Goal: Book appointment/travel/reservation

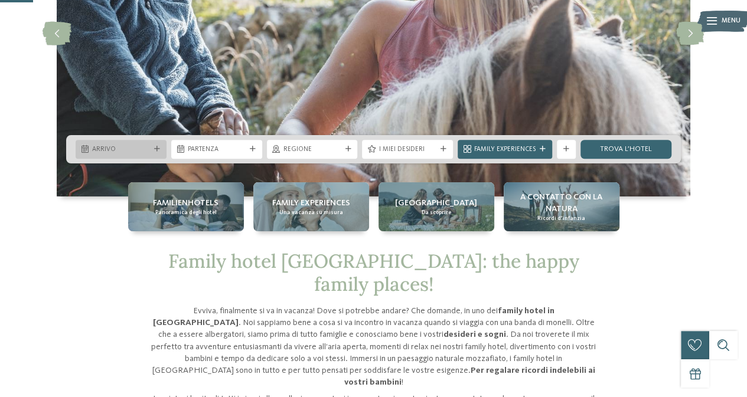
click at [141, 151] on span "Arrivo" at bounding box center [121, 149] width 58 height 9
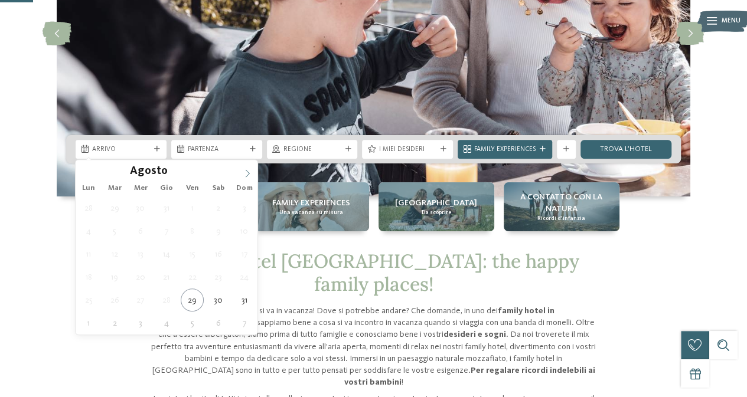
click at [245, 175] on icon at bounding box center [247, 174] width 8 height 8
type div "[DATE]"
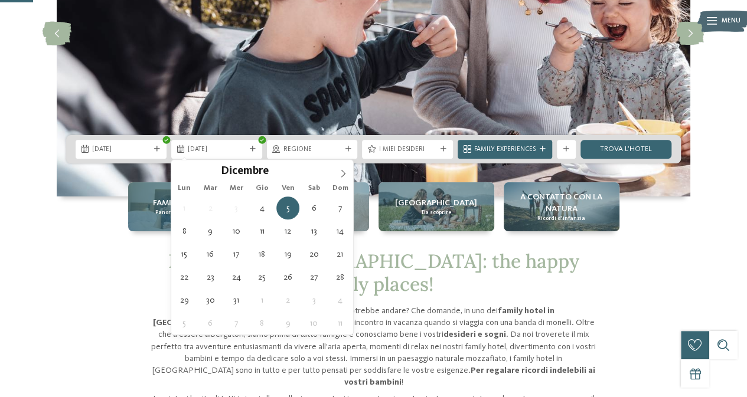
drag, startPoint x: 161, startPoint y: 212, endPoint x: 166, endPoint y: 203, distance: 10.8
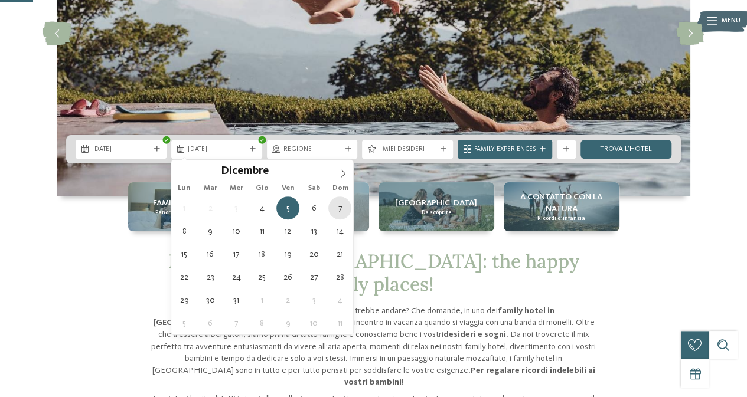
type div "[DATE]"
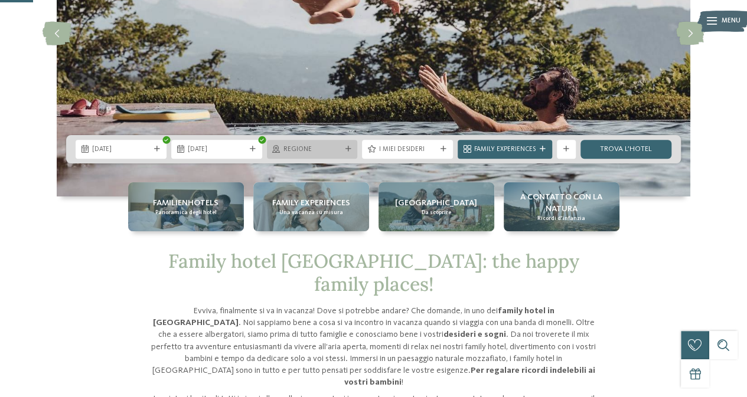
click at [334, 148] on span "Regione" at bounding box center [313, 149] width 58 height 9
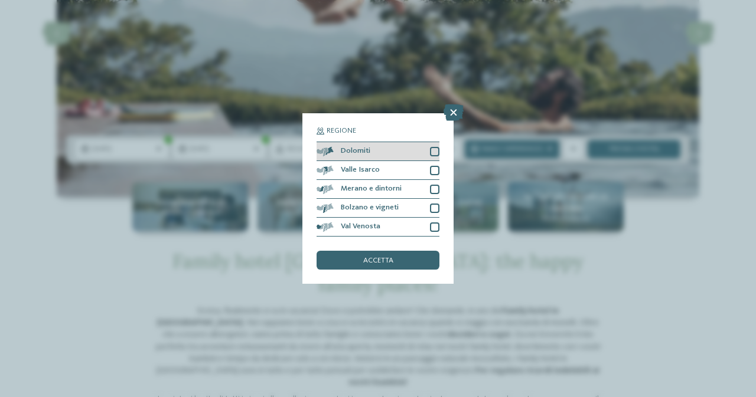
click at [401, 154] on div "Dolomiti" at bounding box center [378, 151] width 123 height 19
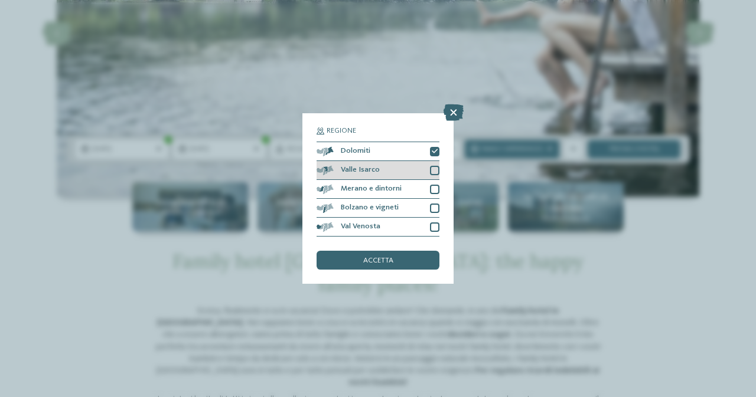
click at [422, 176] on div "Valle Isarco" at bounding box center [378, 170] width 123 height 19
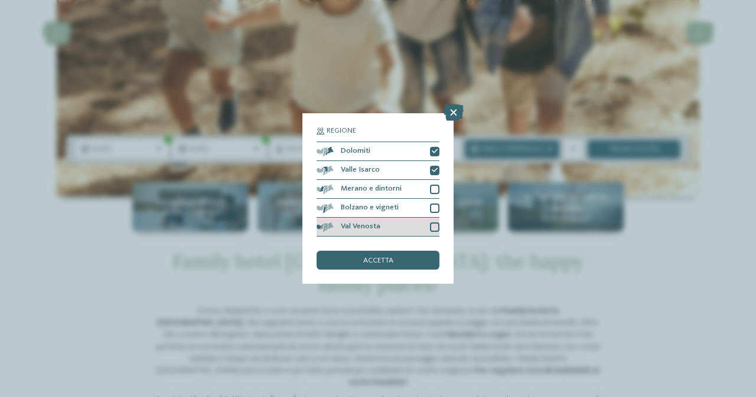
click at [409, 226] on div "Val Venosta" at bounding box center [378, 227] width 123 height 19
click at [409, 264] on div "accetta" at bounding box center [378, 260] width 123 height 19
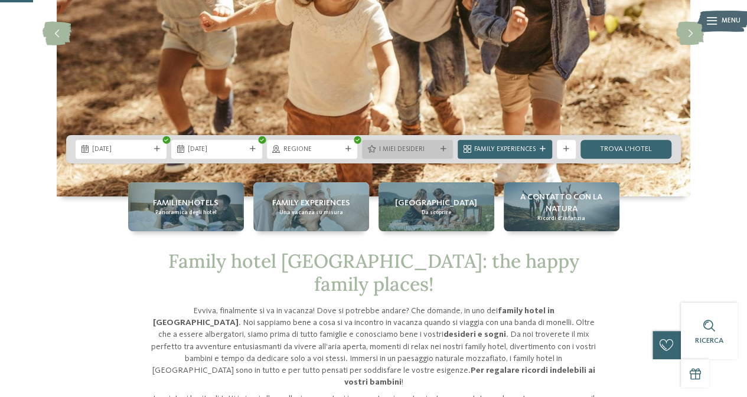
click at [417, 151] on span "I miei desideri" at bounding box center [408, 149] width 58 height 9
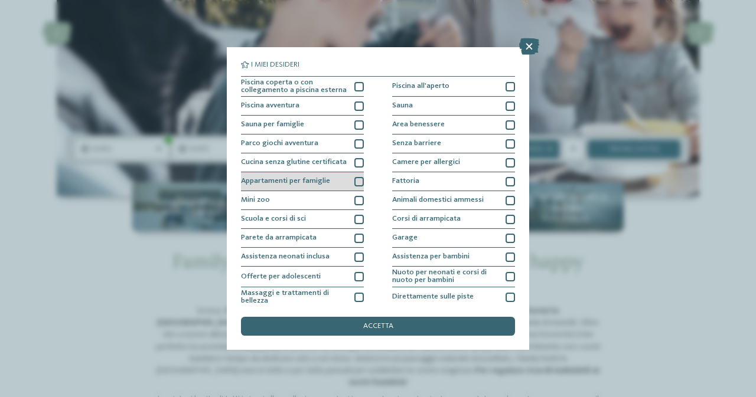
click at [335, 180] on div "Appartamenti per famiglie" at bounding box center [302, 181] width 123 height 19
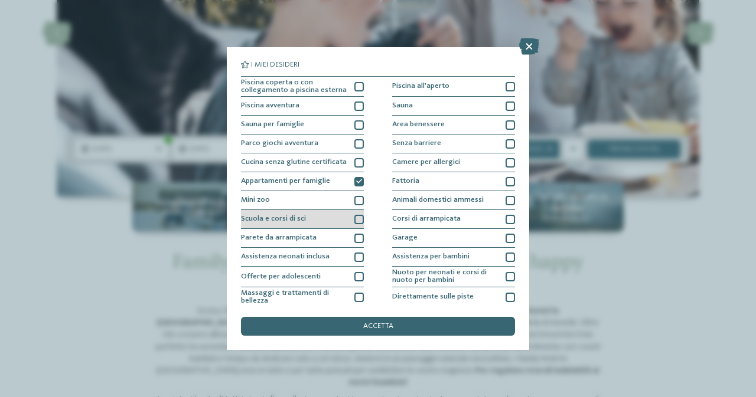
click at [335, 218] on div "Scuola e corsi di sci" at bounding box center [302, 219] width 123 height 19
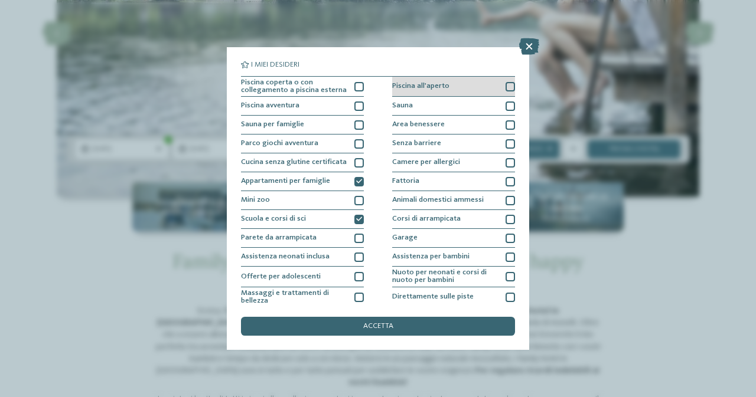
click at [491, 82] on div "Piscina all'aperto" at bounding box center [453, 87] width 123 height 21
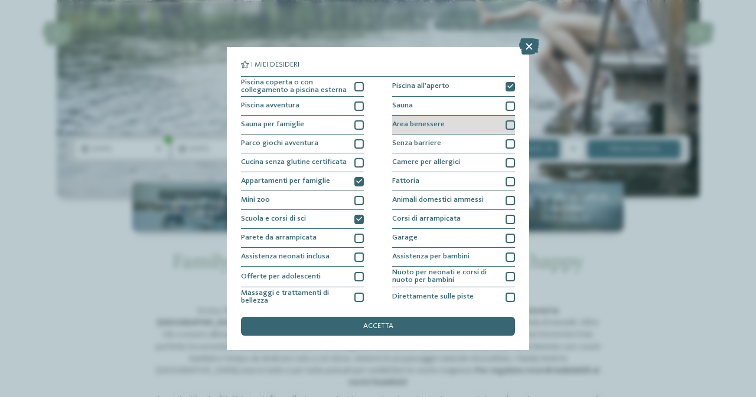
click at [488, 128] on div "Area benessere" at bounding box center [453, 125] width 123 height 19
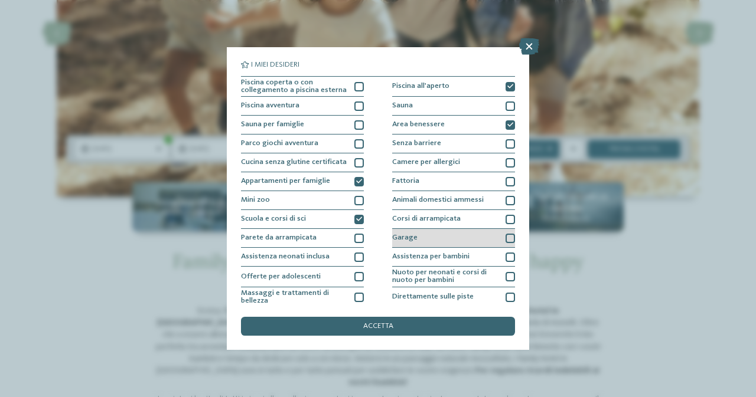
click at [482, 243] on div "Garage" at bounding box center [453, 238] width 123 height 19
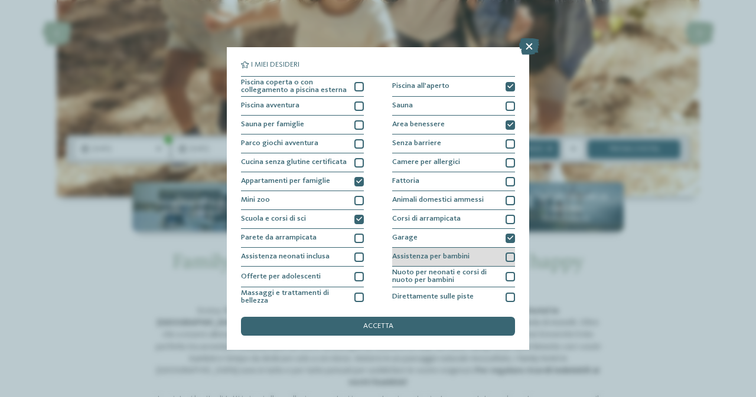
click at [480, 258] on div "Assistenza per bambini" at bounding box center [453, 257] width 123 height 19
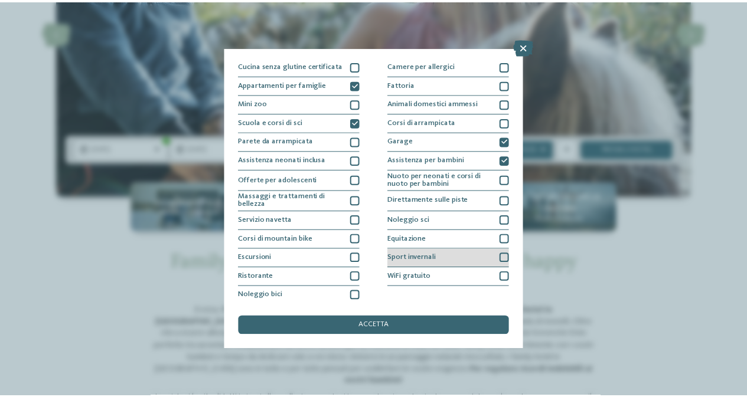
scroll to position [98, 0]
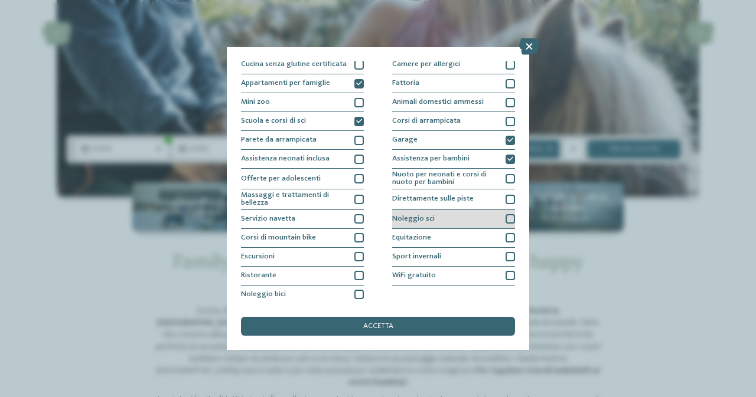
click at [448, 221] on div "Noleggio sci" at bounding box center [453, 219] width 123 height 19
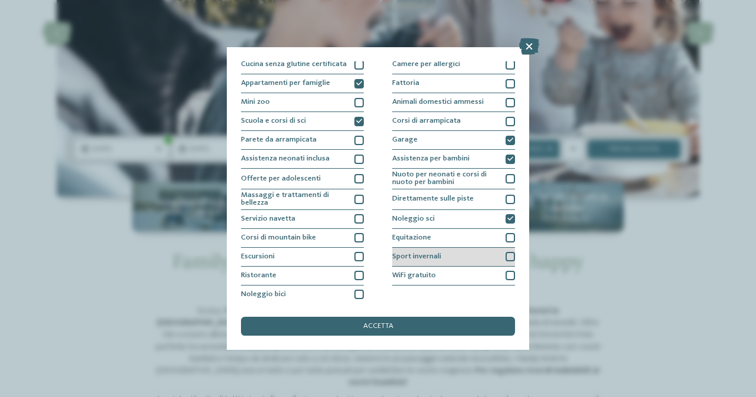
click at [464, 256] on div "Sport invernali" at bounding box center [453, 257] width 123 height 19
click at [470, 272] on div "WiFi gratuito" at bounding box center [453, 276] width 123 height 19
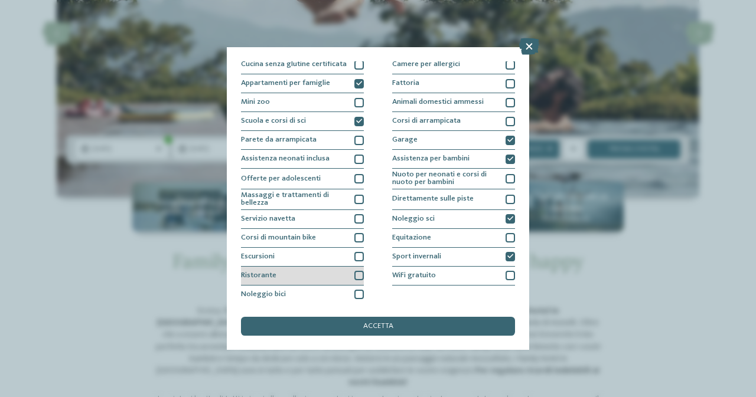
click at [324, 282] on div "Ristorante" at bounding box center [302, 276] width 123 height 19
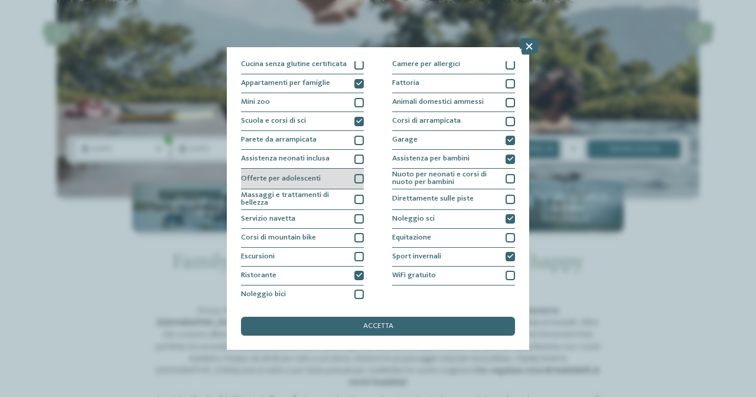
click at [324, 181] on div "Offerte per adolescenti" at bounding box center [302, 179] width 123 height 21
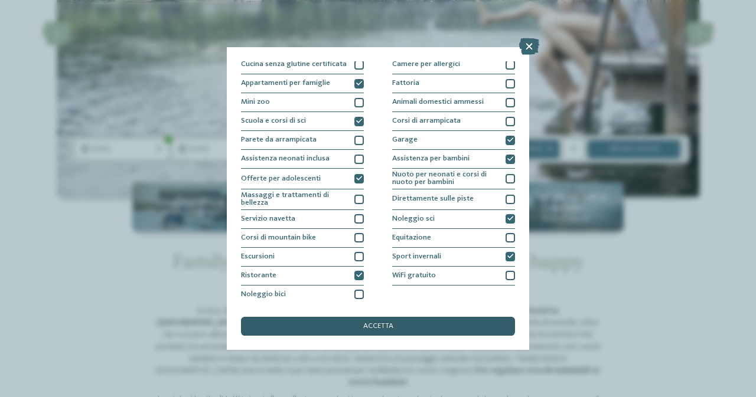
click at [436, 331] on div "accetta" at bounding box center [378, 326] width 274 height 19
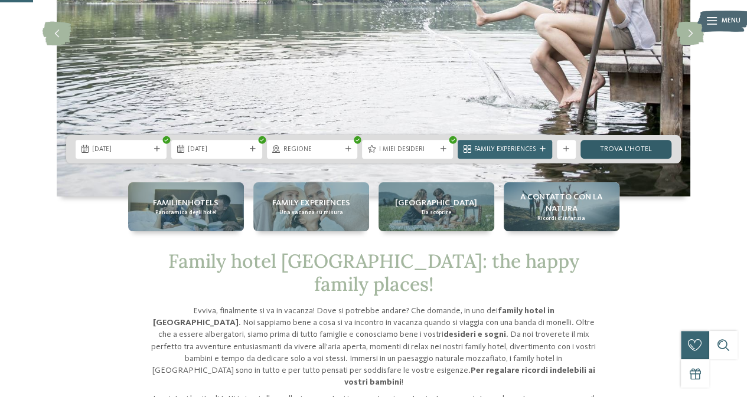
click at [630, 153] on link "trova l’hotel" at bounding box center [626, 149] width 91 height 19
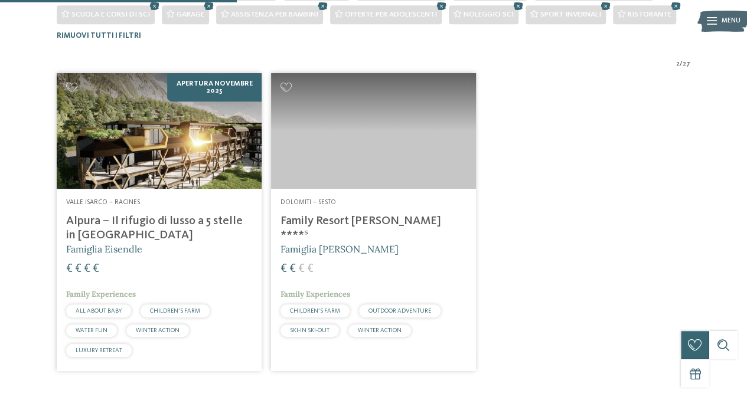
scroll to position [315, 0]
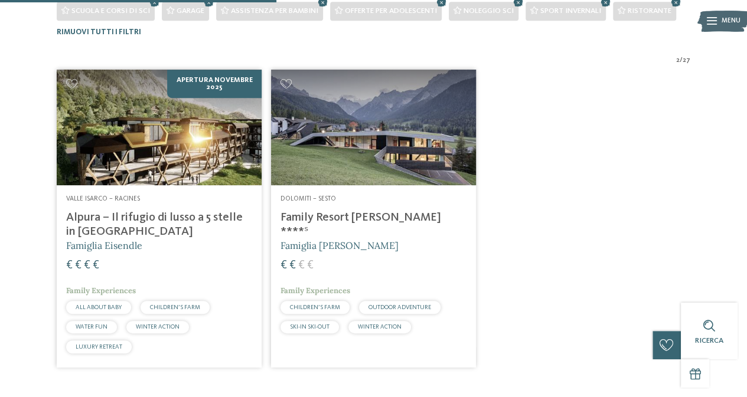
click at [178, 248] on h5 "Famiglia Eisendle" at bounding box center [159, 245] width 186 height 13
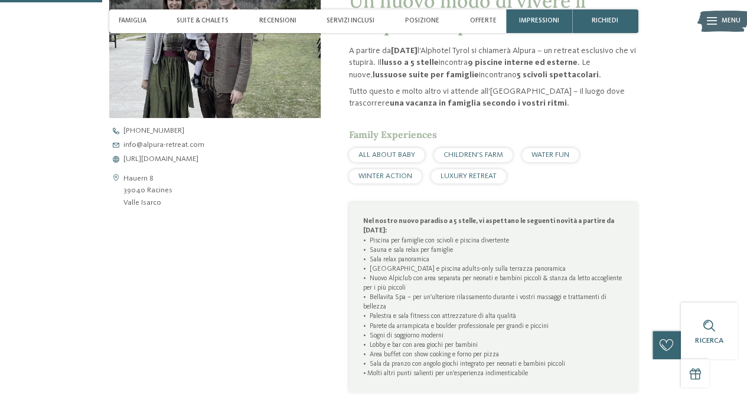
scroll to position [413, 0]
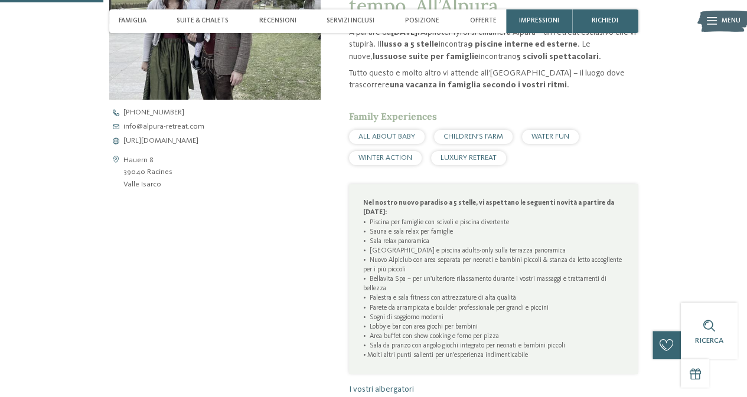
drag, startPoint x: 447, startPoint y: 200, endPoint x: 631, endPoint y: 219, distance: 184.6
click at [631, 219] on div "Nel nostro nuovo paradiso a 5 stelle, vi aspettano le seguenti novità a partire…" at bounding box center [493, 279] width 289 height 190
click at [539, 266] on p "Nel nostro nuovo paradiso a 5 stelle, vi aspettano le seguenti novità a partire…" at bounding box center [493, 279] width 261 height 162
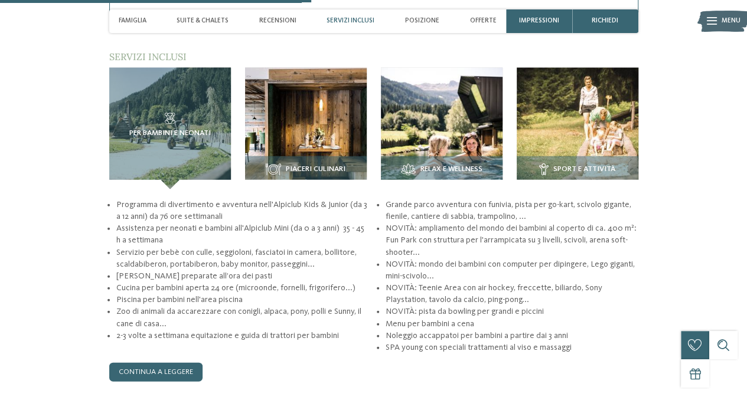
scroll to position [1299, 0]
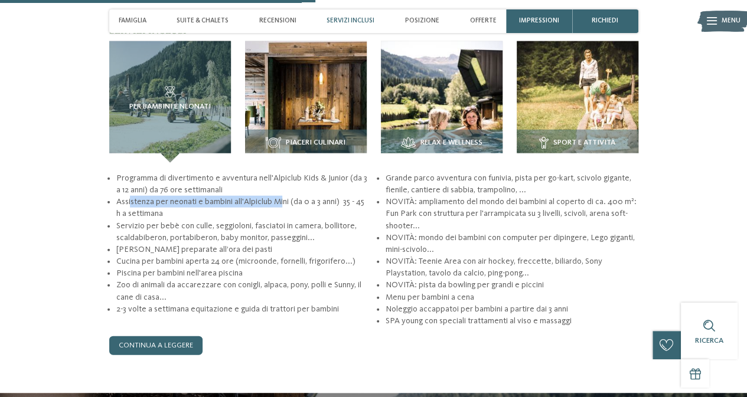
drag, startPoint x: 132, startPoint y: 201, endPoint x: 282, endPoint y: 206, distance: 150.1
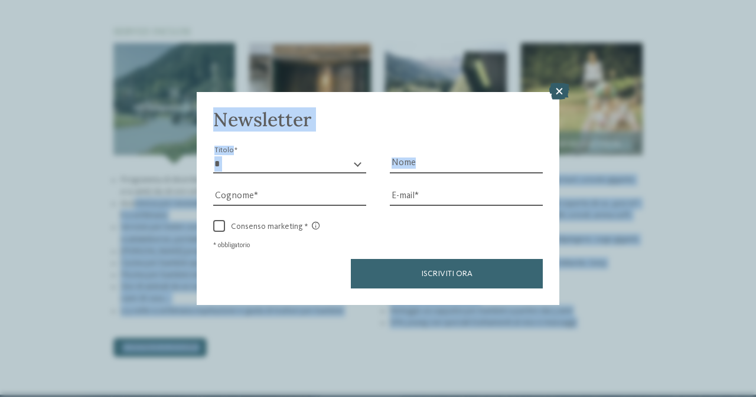
click at [563, 91] on icon at bounding box center [559, 91] width 20 height 17
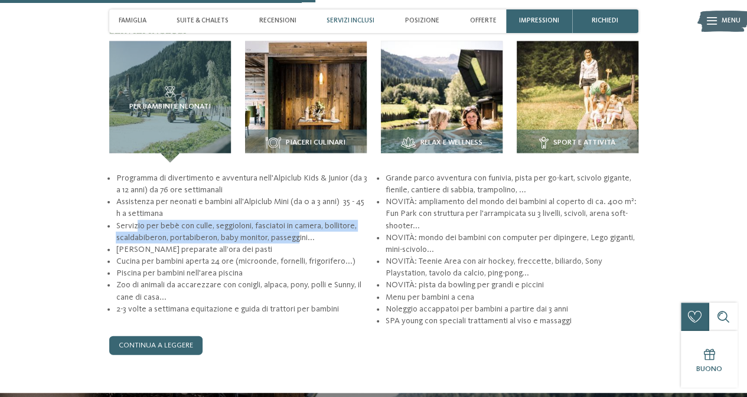
drag, startPoint x: 136, startPoint y: 227, endPoint x: 296, endPoint y: 240, distance: 161.2
click at [296, 240] on li "Servizio per bebè con culle, seggioloni, fasciatoi in camera, bollitore, scalda…" at bounding box center [242, 232] width 253 height 24
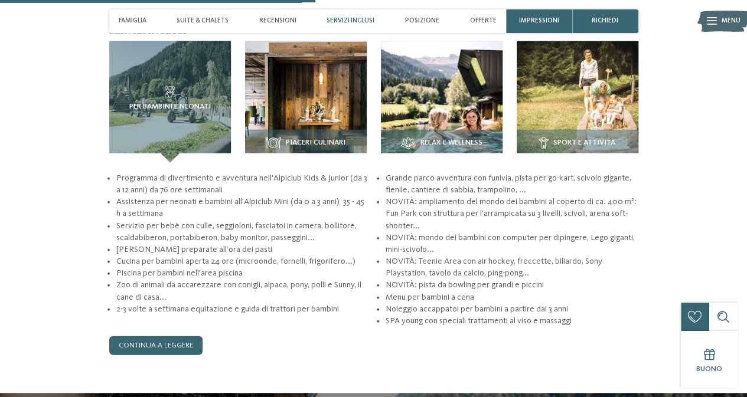
click at [289, 256] on li "Cucina per bambini aperta 24 ore (microonde, fornelli, frigorifero...)" at bounding box center [242, 262] width 253 height 12
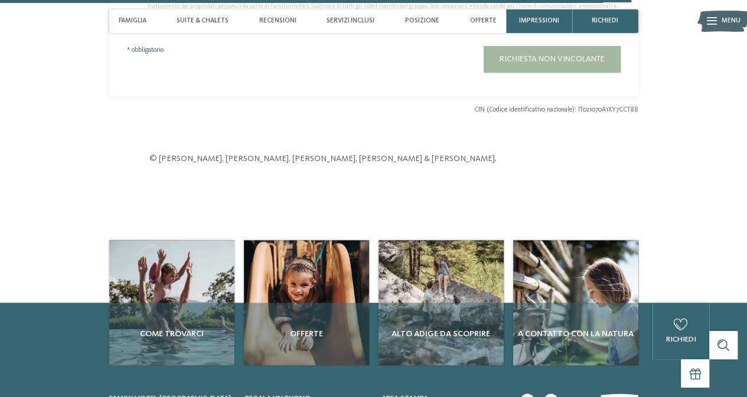
scroll to position [2894, 0]
